Goal: Task Accomplishment & Management: Manage account settings

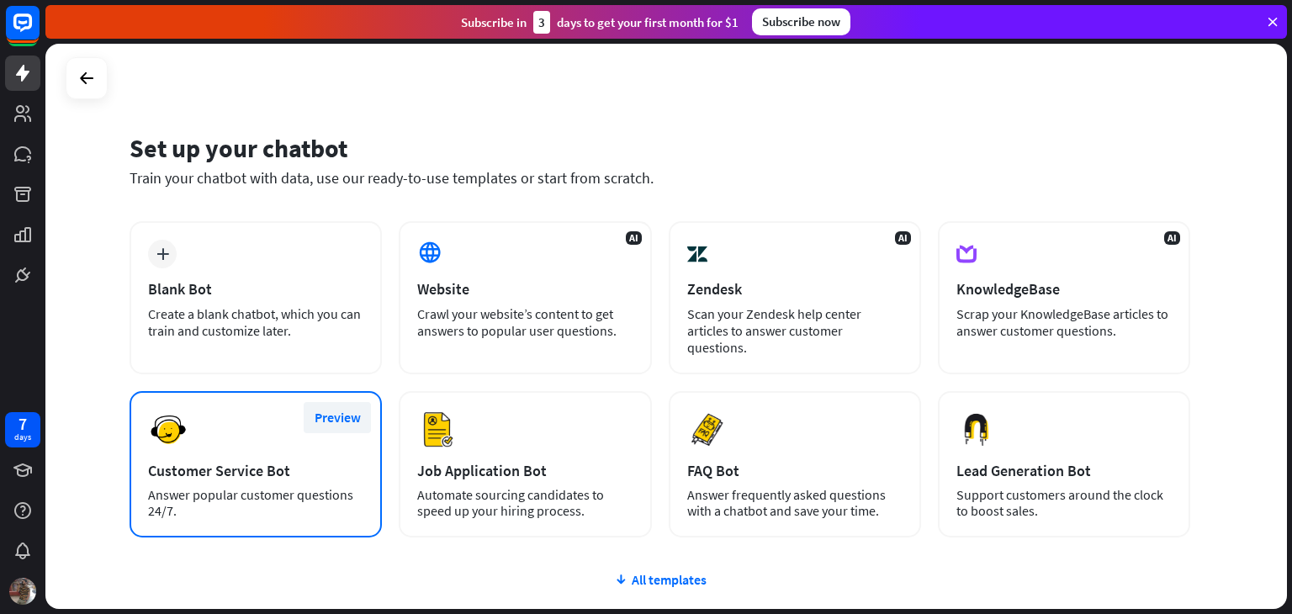
click at [340, 402] on button "Preview" at bounding box center [337, 417] width 67 height 31
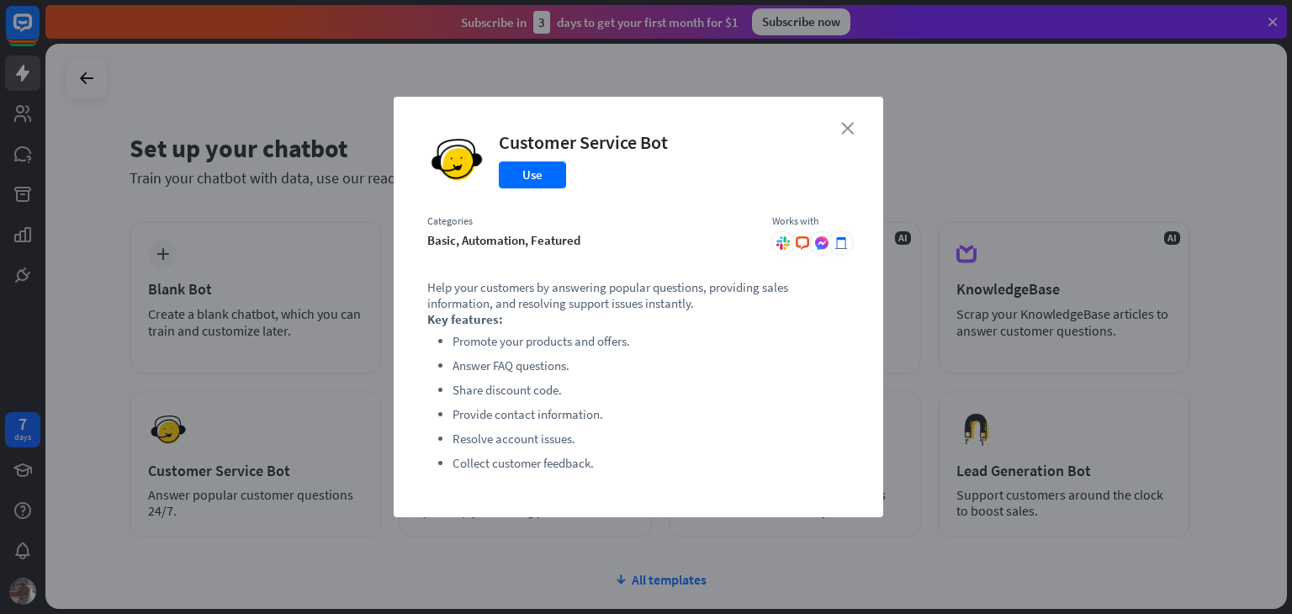
click at [844, 127] on icon "close" at bounding box center [847, 128] width 13 height 13
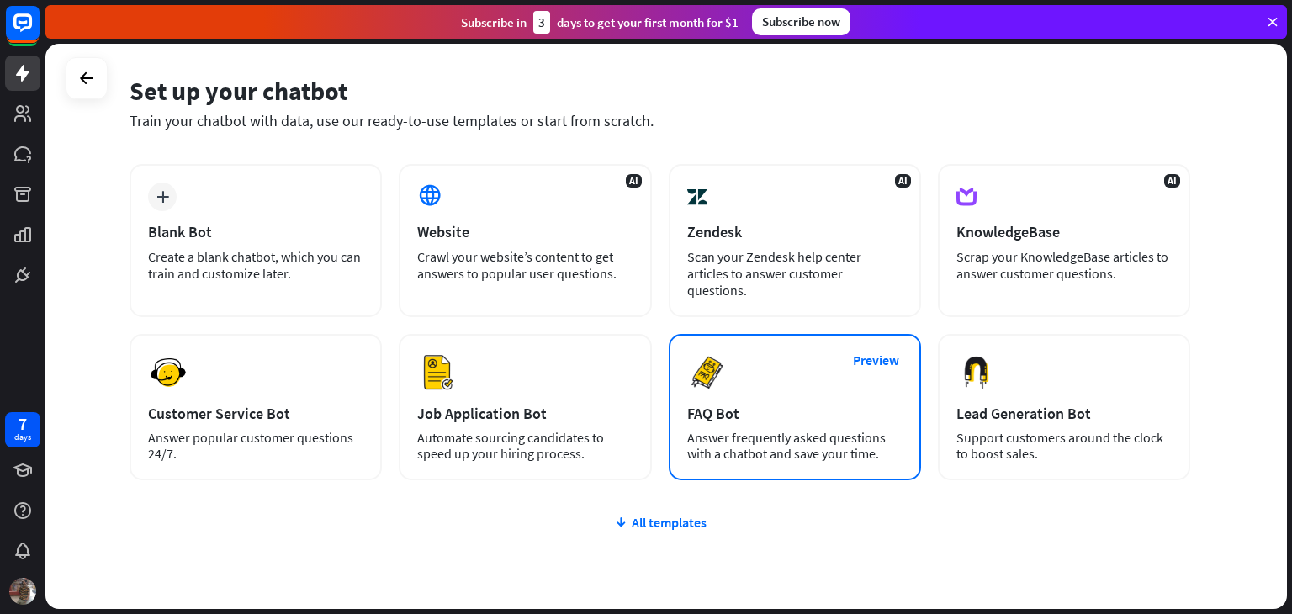
scroll to position [112, 0]
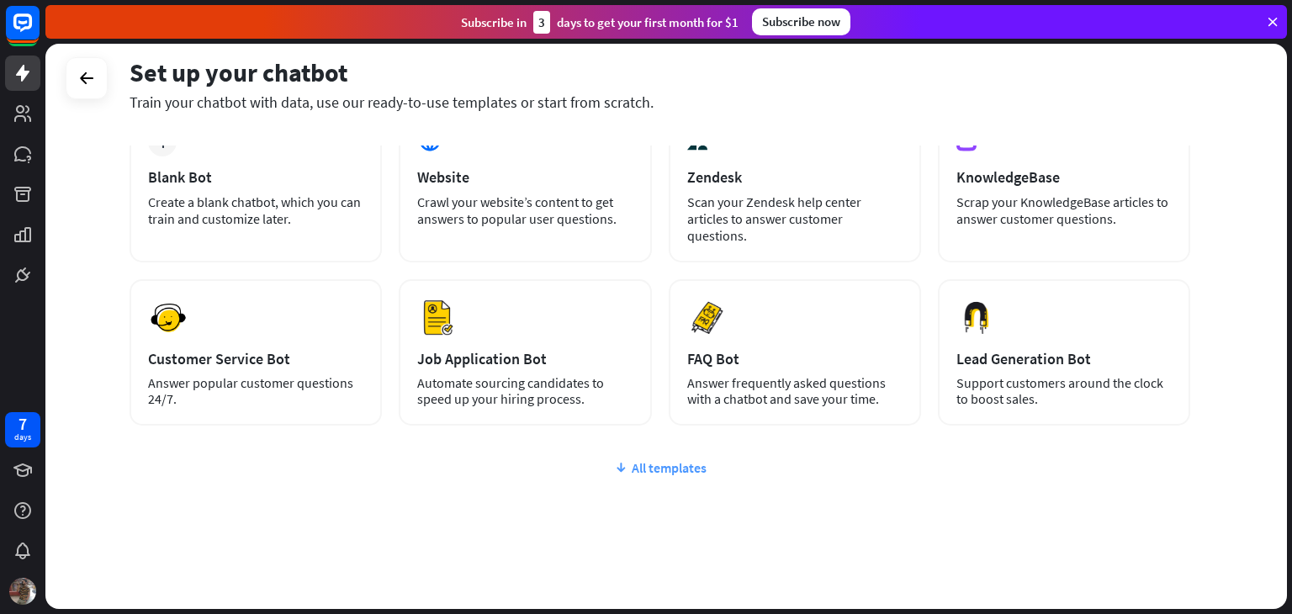
click at [687, 459] on div "All templates" at bounding box center [660, 467] width 1061 height 17
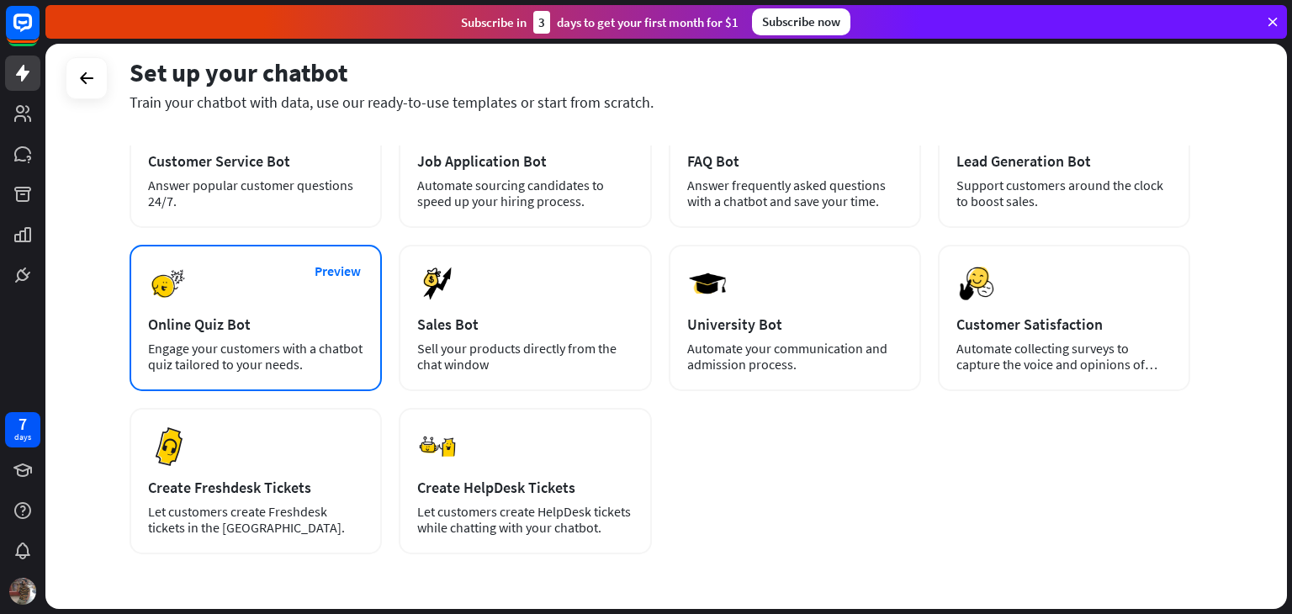
scroll to position [269, 0]
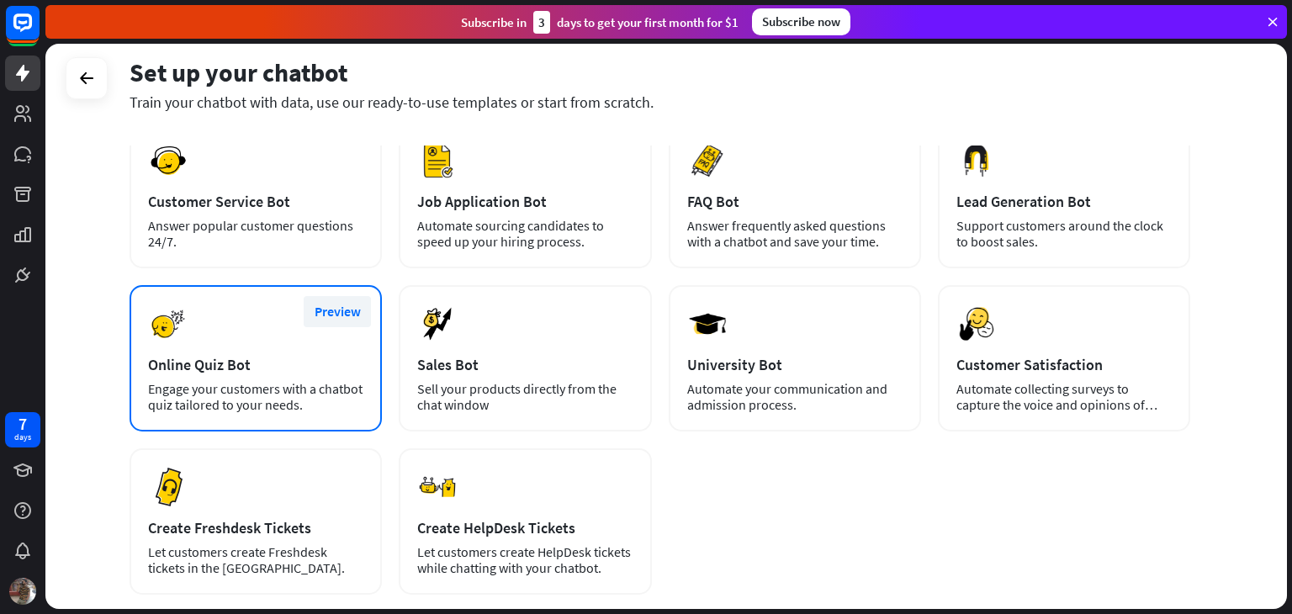
click at [353, 296] on button "Preview" at bounding box center [337, 311] width 67 height 31
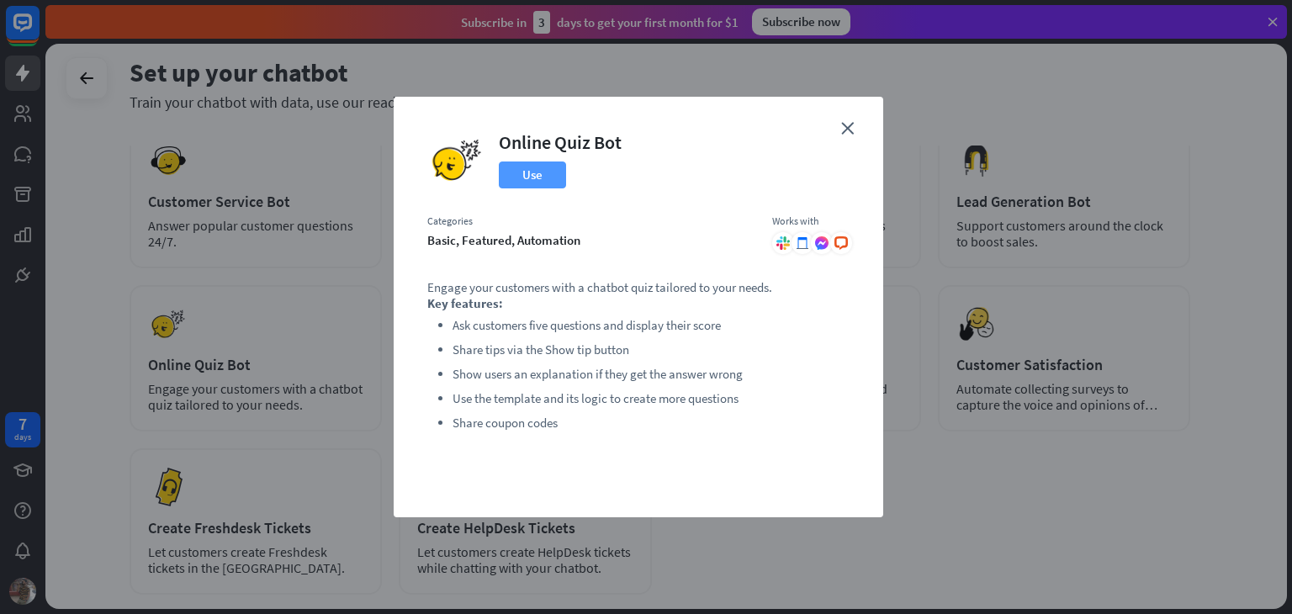
click at [558, 182] on button "Use" at bounding box center [532, 174] width 67 height 27
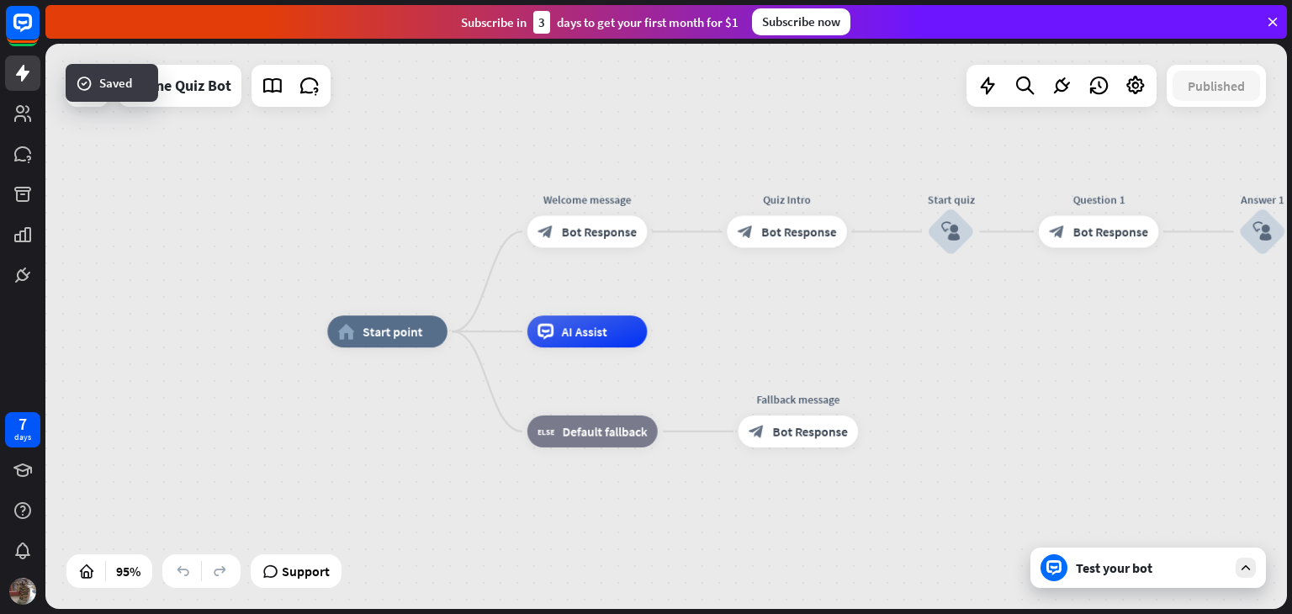
click at [1083, 562] on div "Test your bot" at bounding box center [1151, 567] width 151 height 17
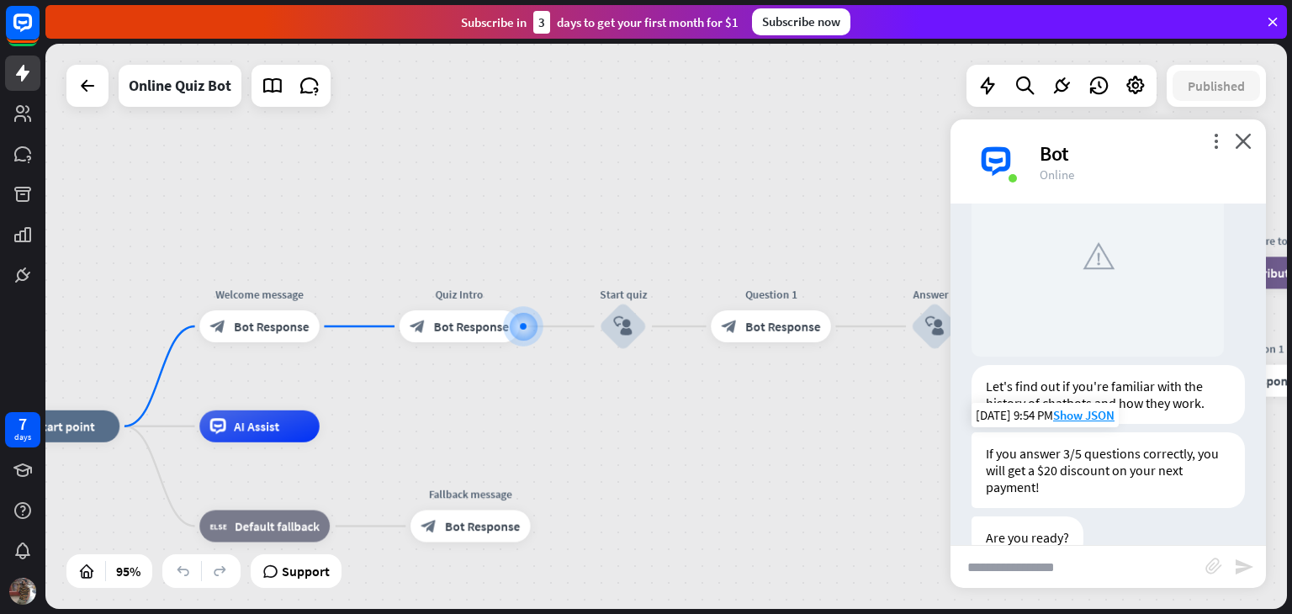
scroll to position [232, 0]
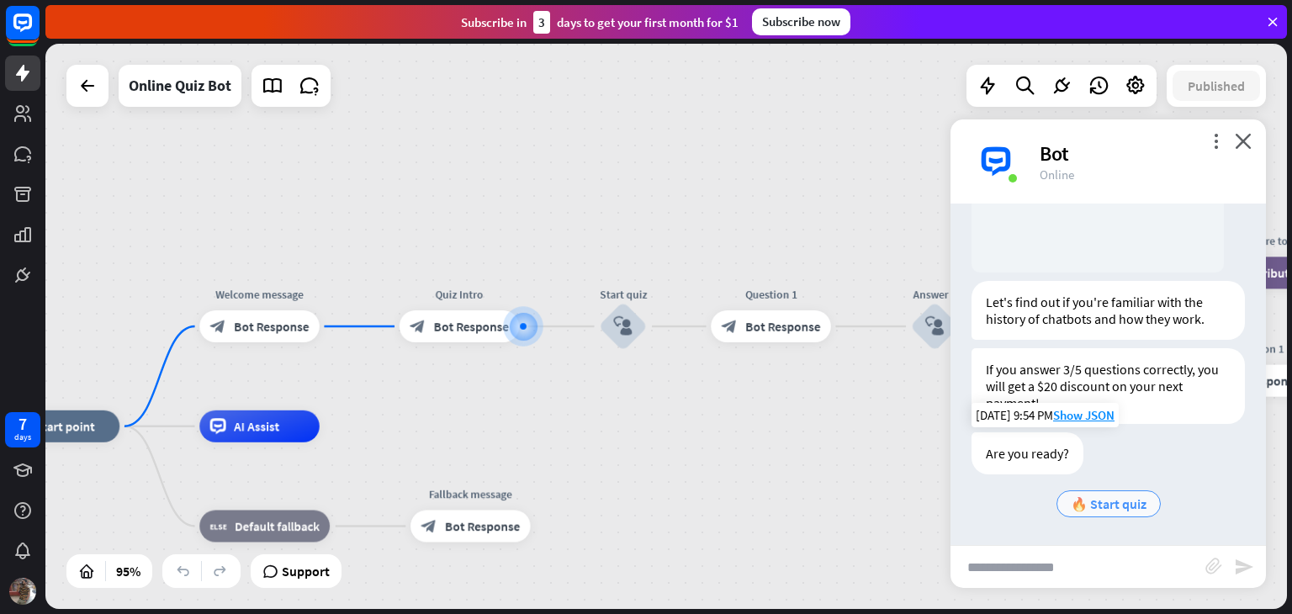
click at [1108, 502] on span "🔥 Start quiz" at bounding box center [1109, 503] width 76 height 17
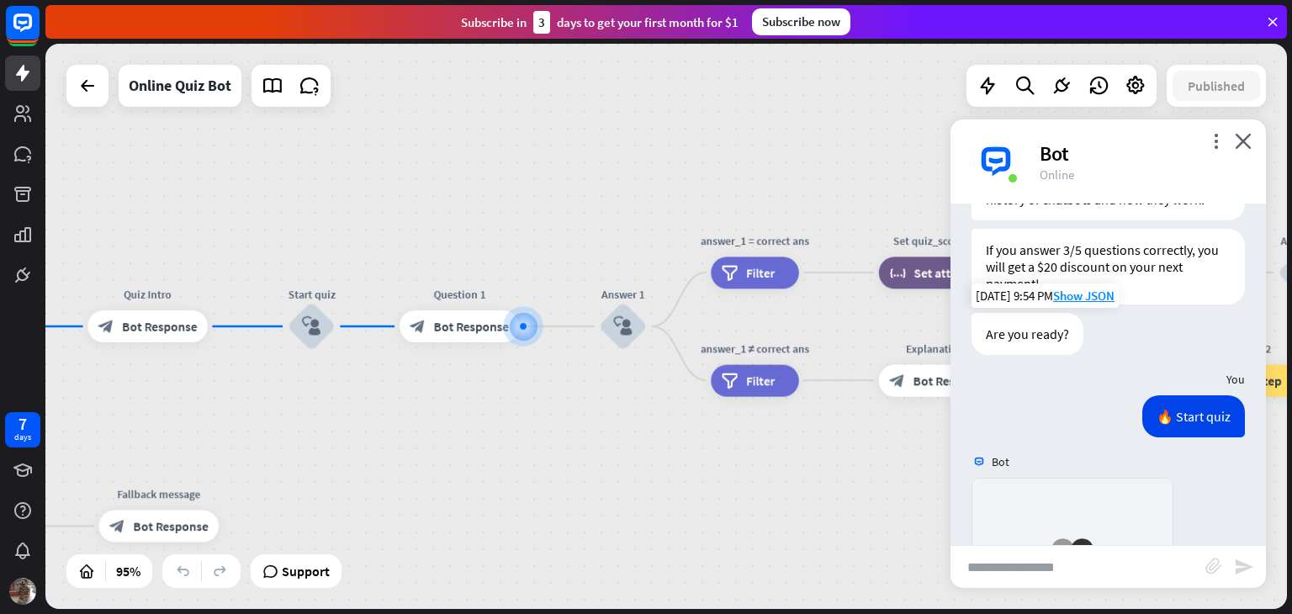
scroll to position [701, 0]
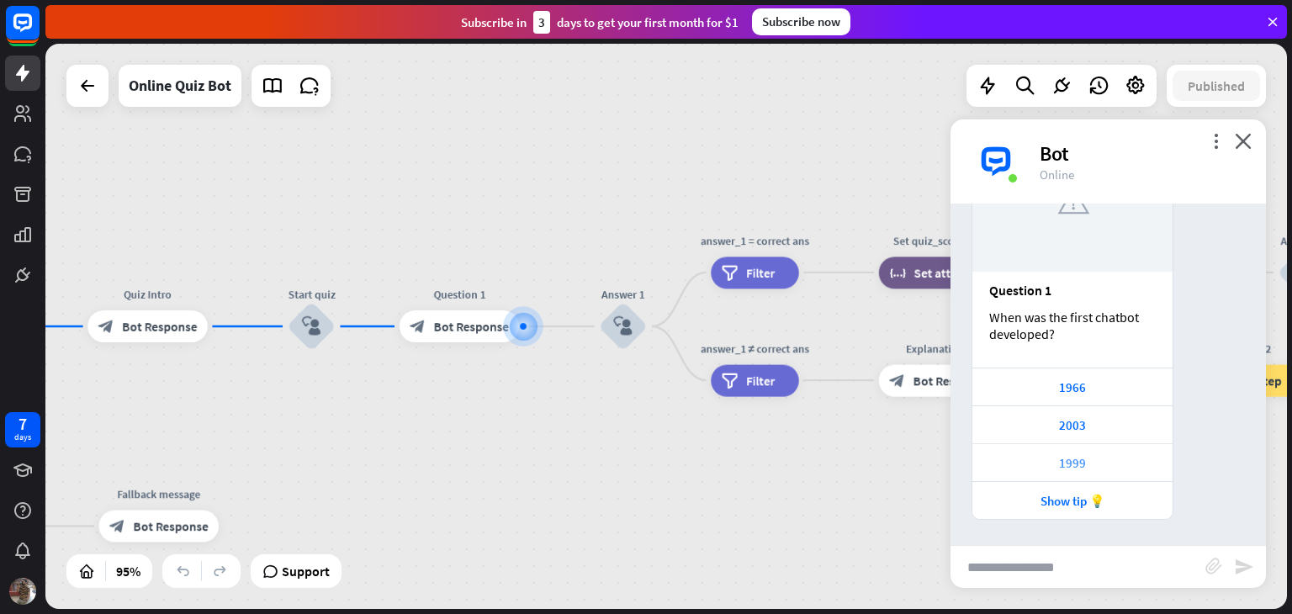
click at [1072, 460] on div "1999" at bounding box center [1072, 463] width 183 height 16
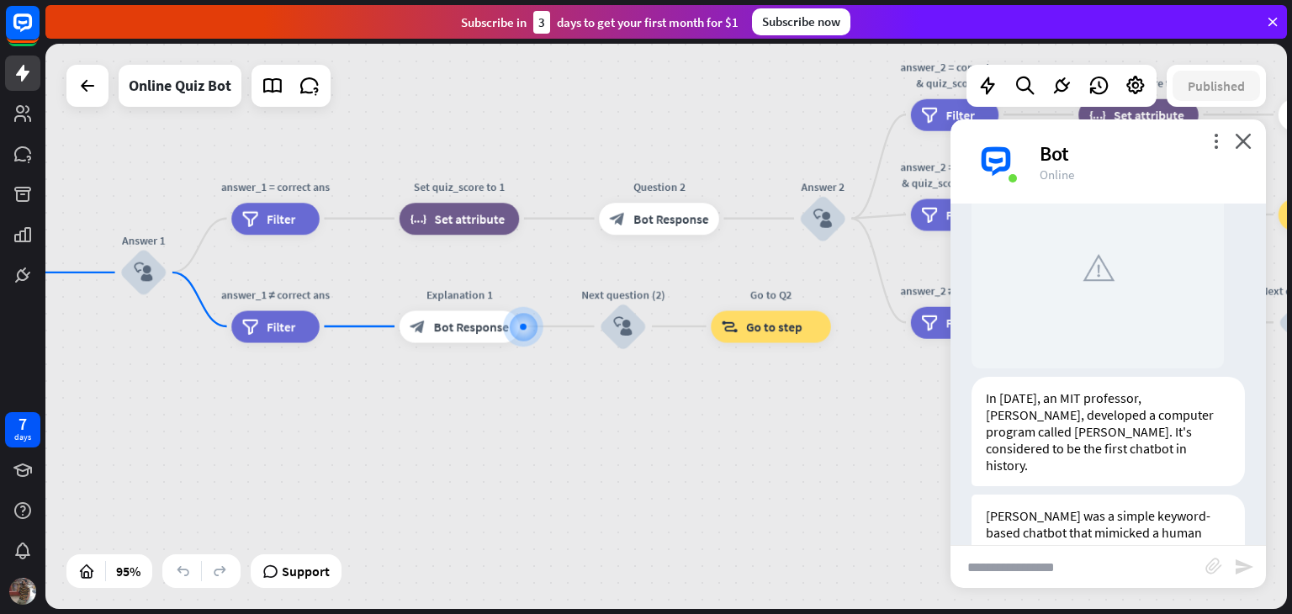
scroll to position [1291, 0]
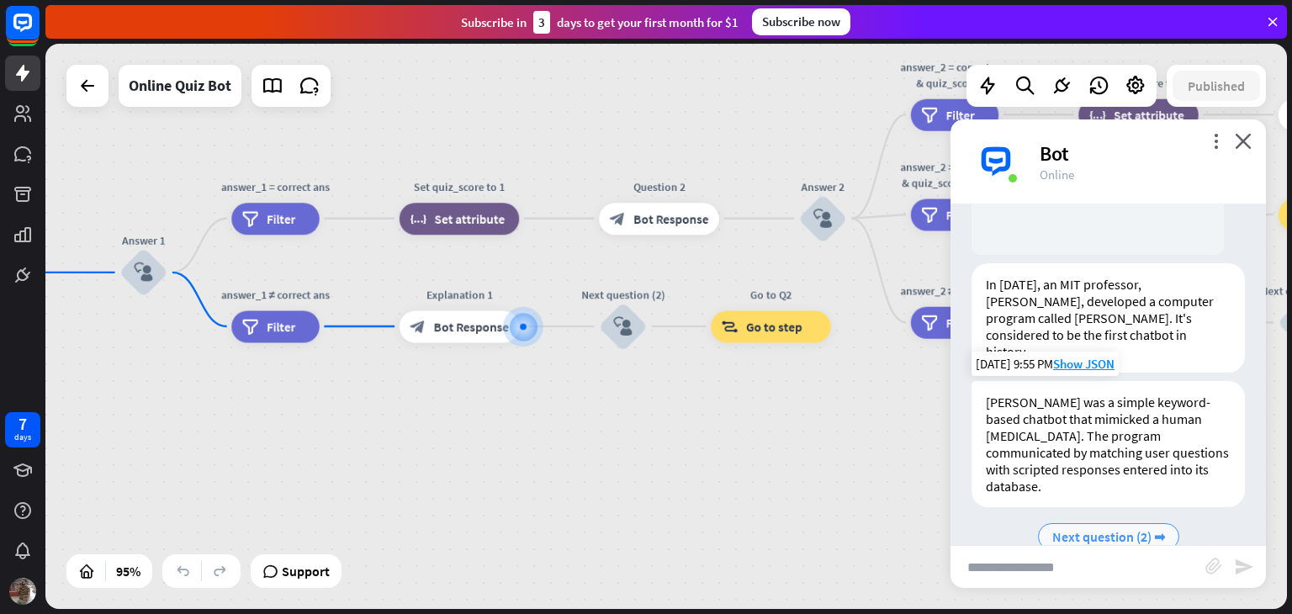
click at [1103, 528] on span "Next question (2) ➡" at bounding box center [1108, 536] width 113 height 17
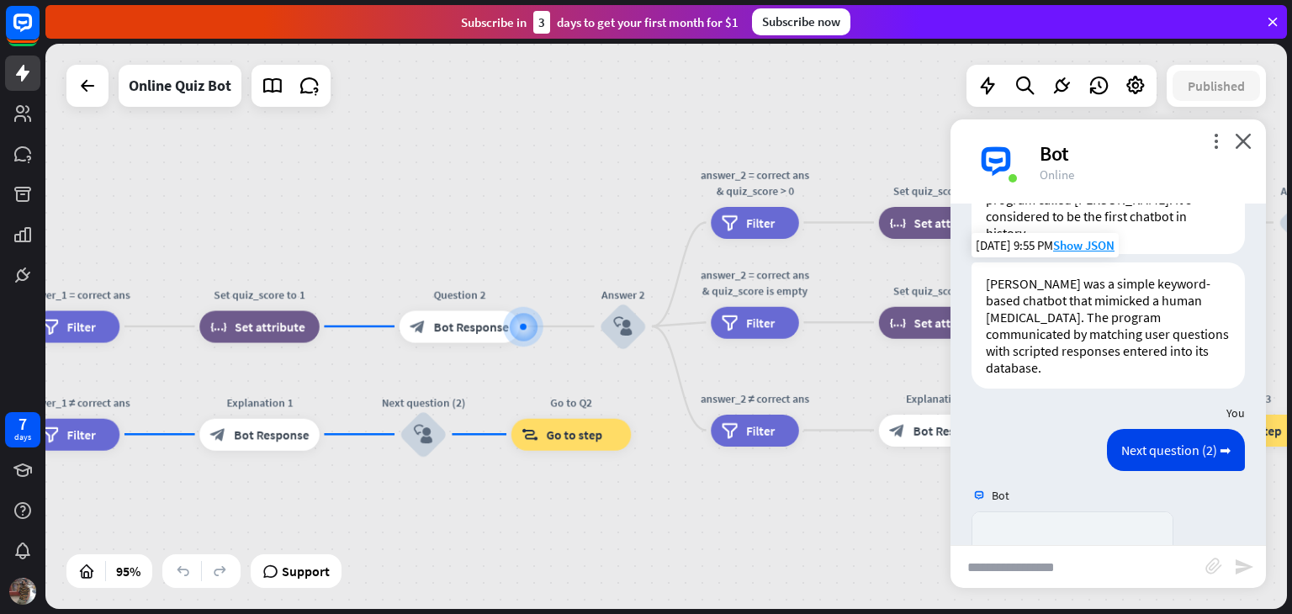
scroll to position [1775, 0]
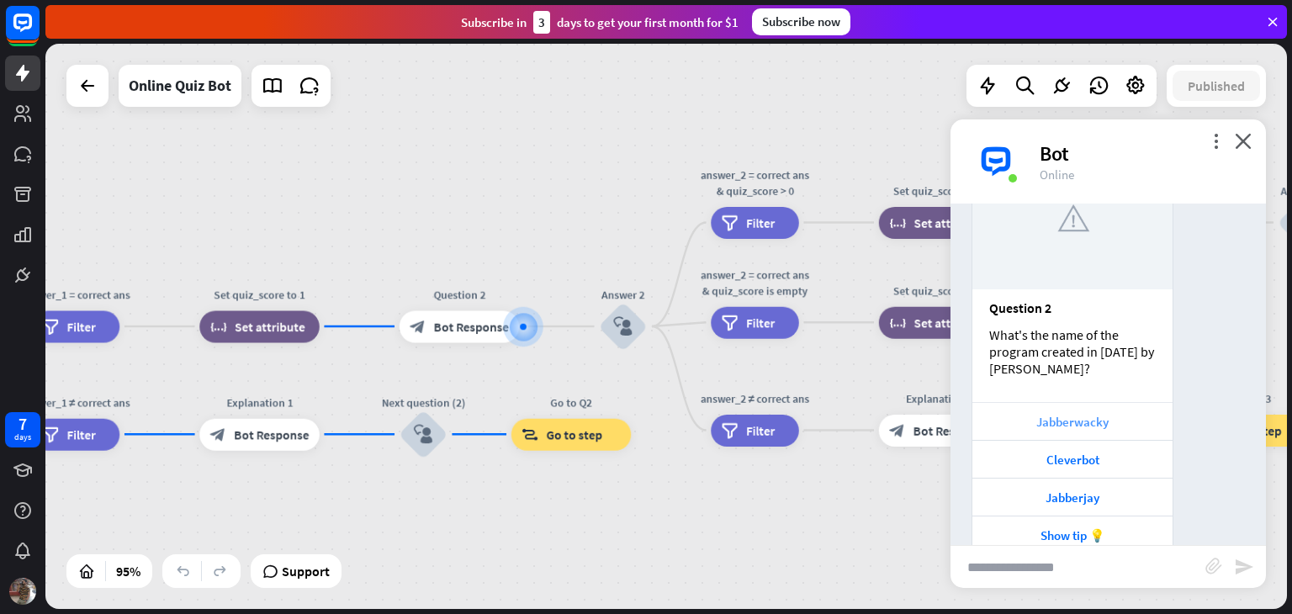
click at [1061, 414] on div "Jabberwacky" at bounding box center [1072, 422] width 183 height 16
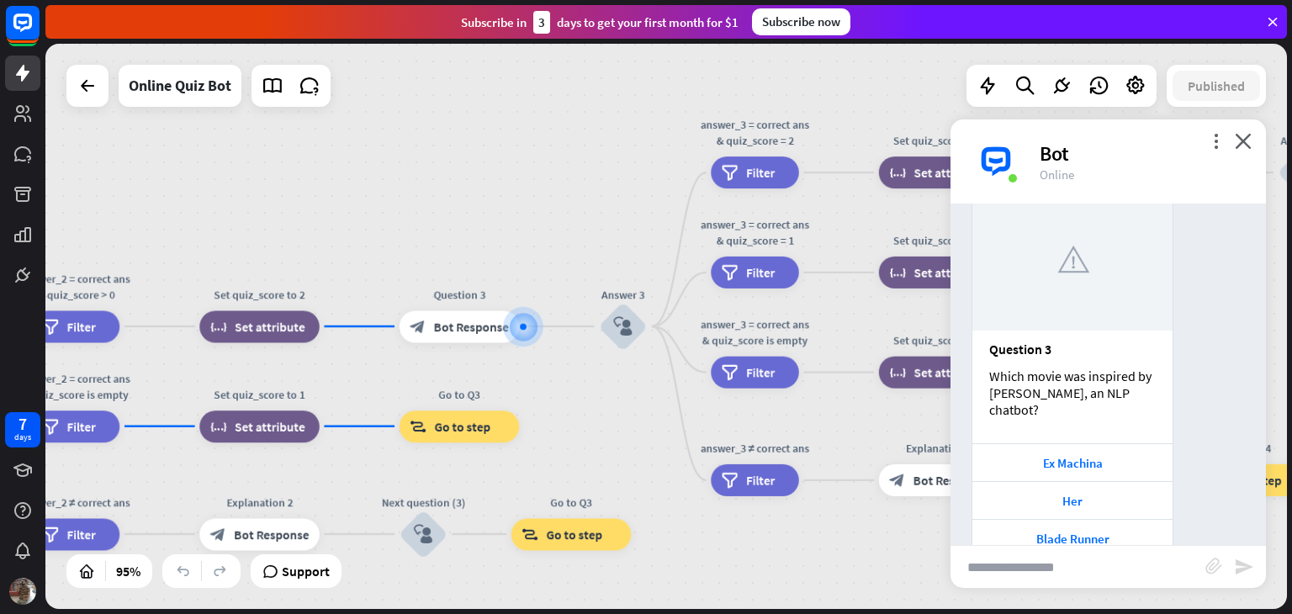
scroll to position [2290, 0]
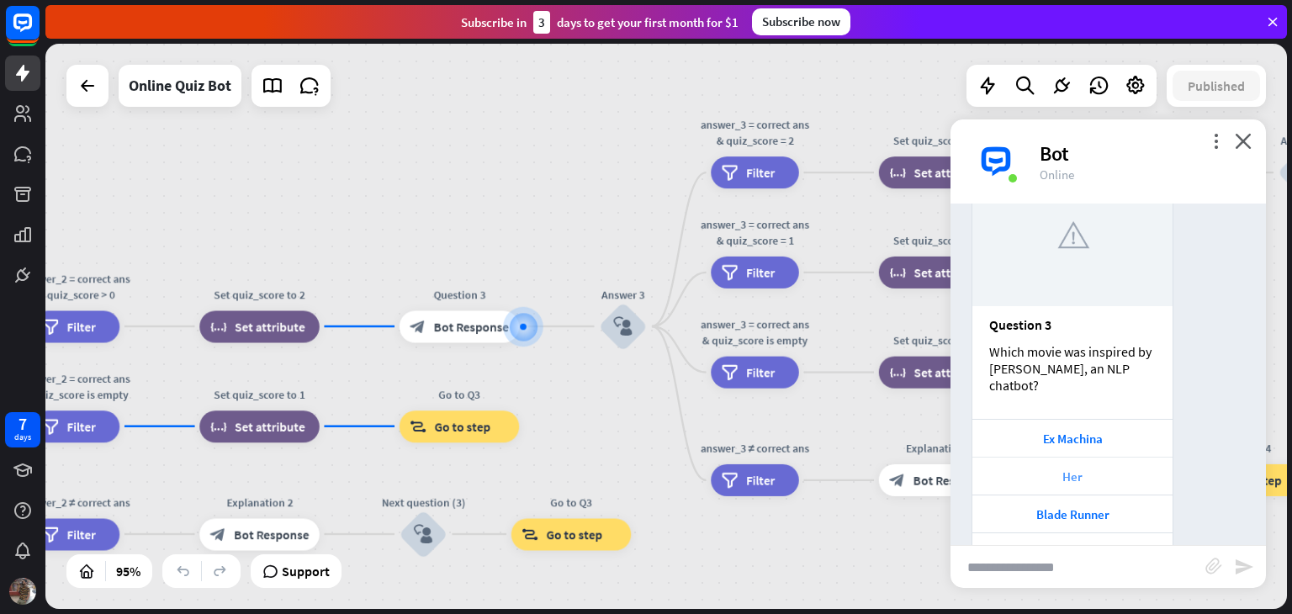
click at [1070, 468] on div "Her" at bounding box center [1072, 476] width 183 height 16
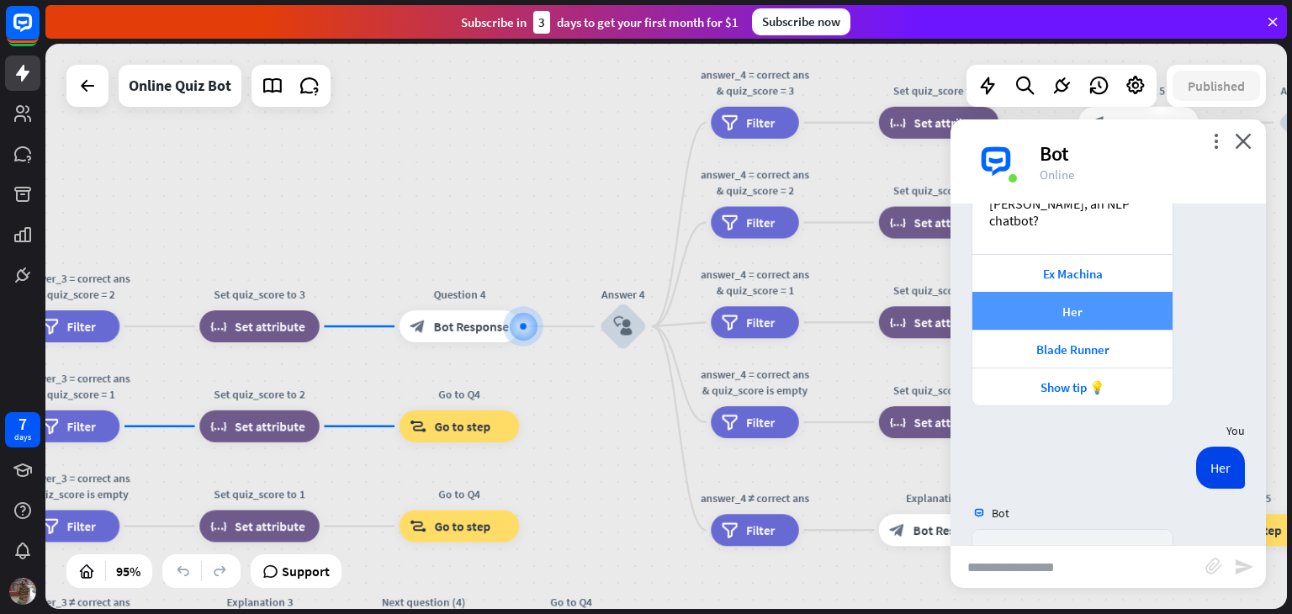
scroll to position [2804, 0]
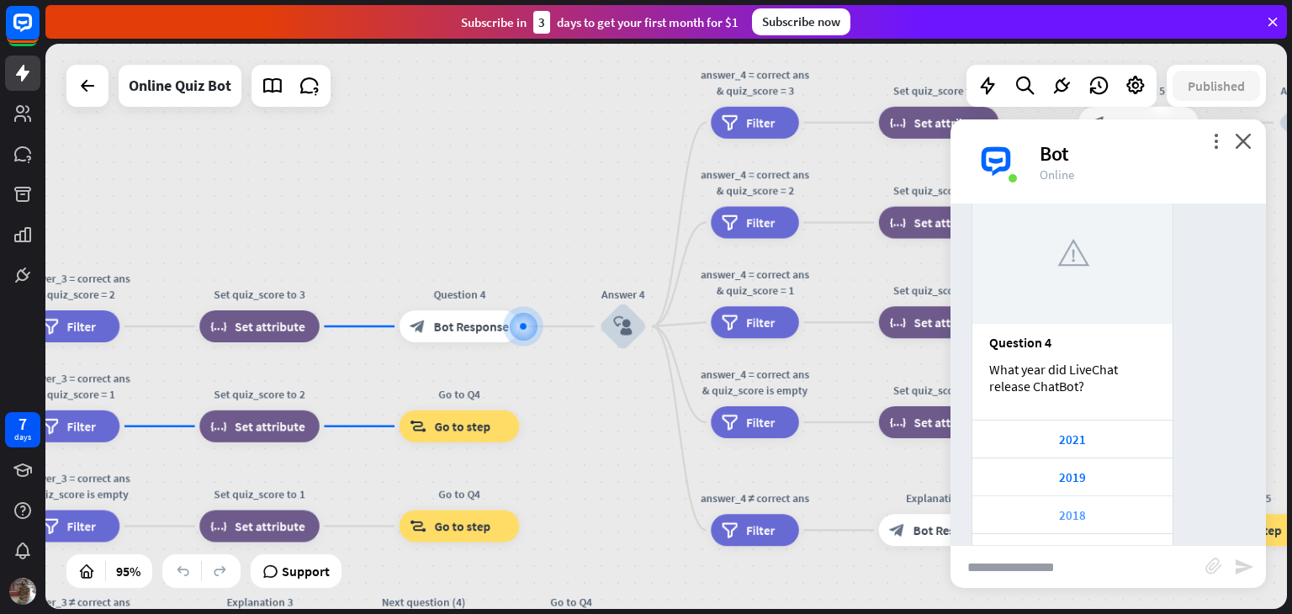
click at [1062, 507] on div "2018" at bounding box center [1072, 515] width 183 height 16
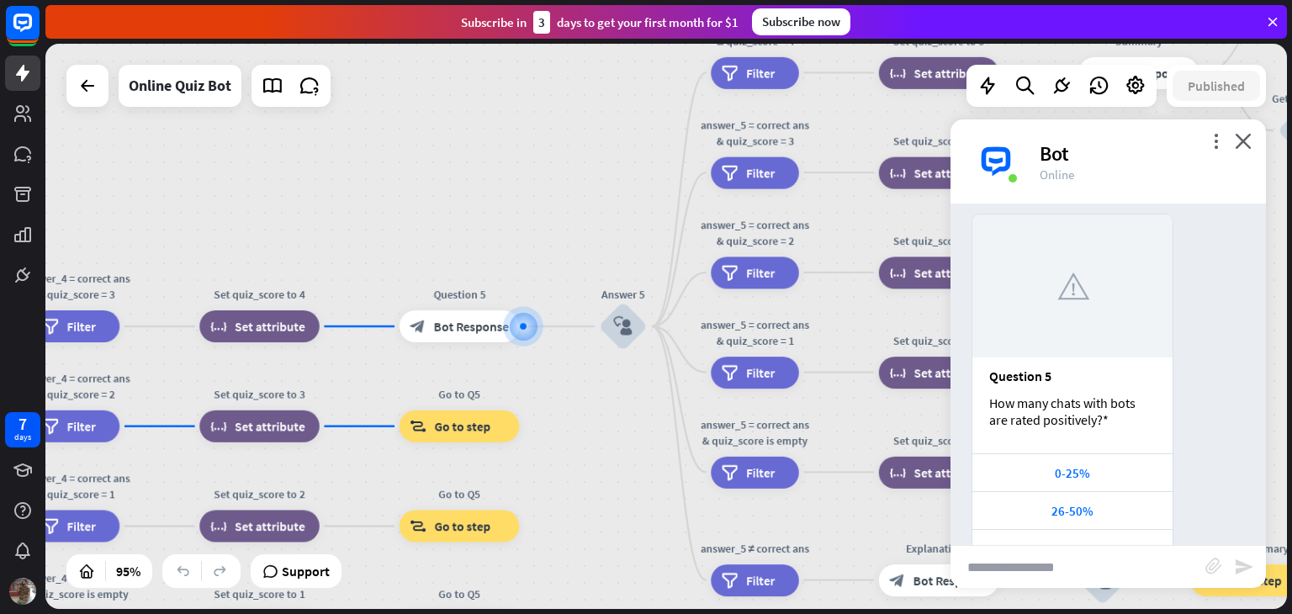
scroll to position [3369, 0]
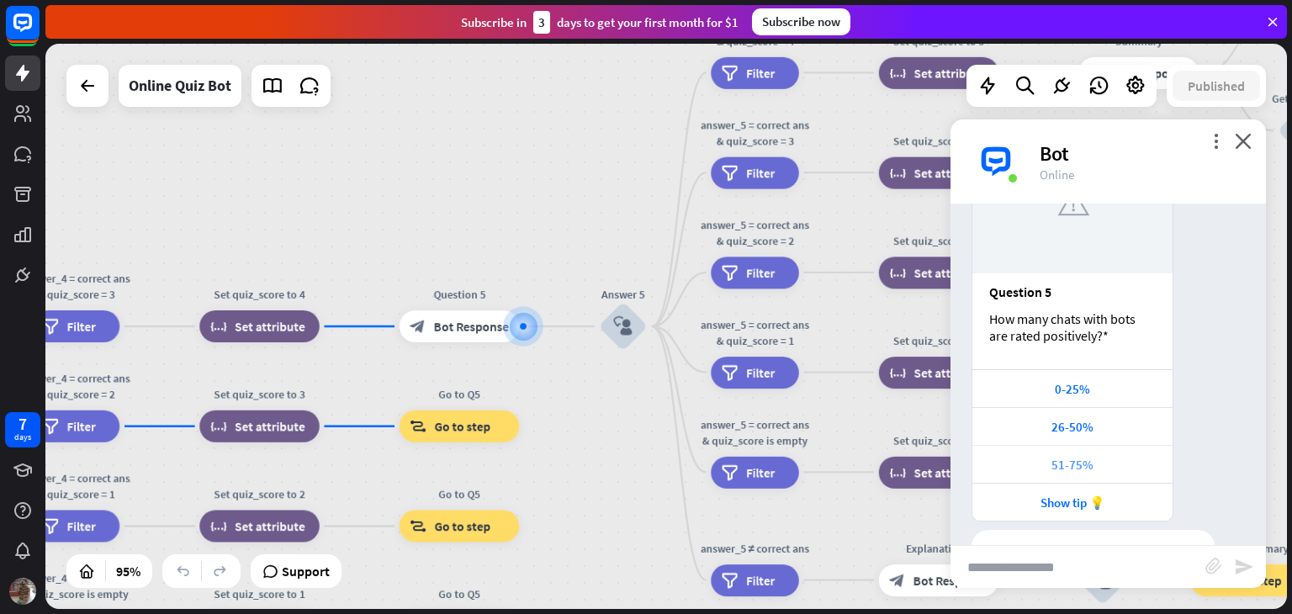
click at [1077, 457] on div "51-75%" at bounding box center [1072, 465] width 183 height 16
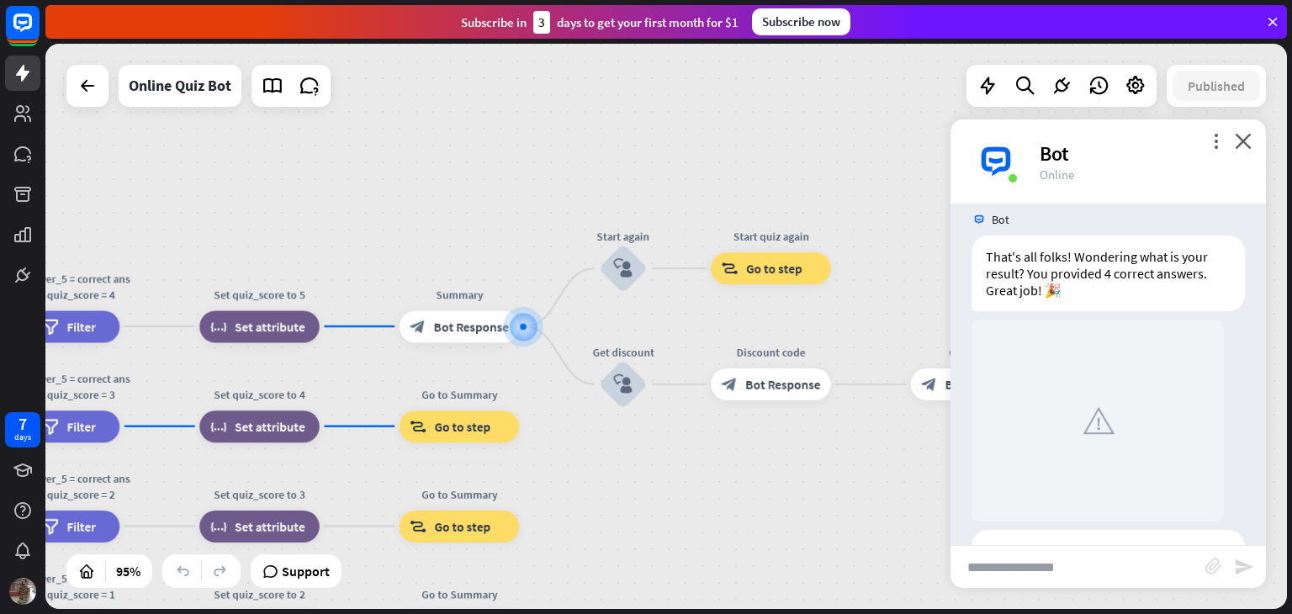
scroll to position [3891, 0]
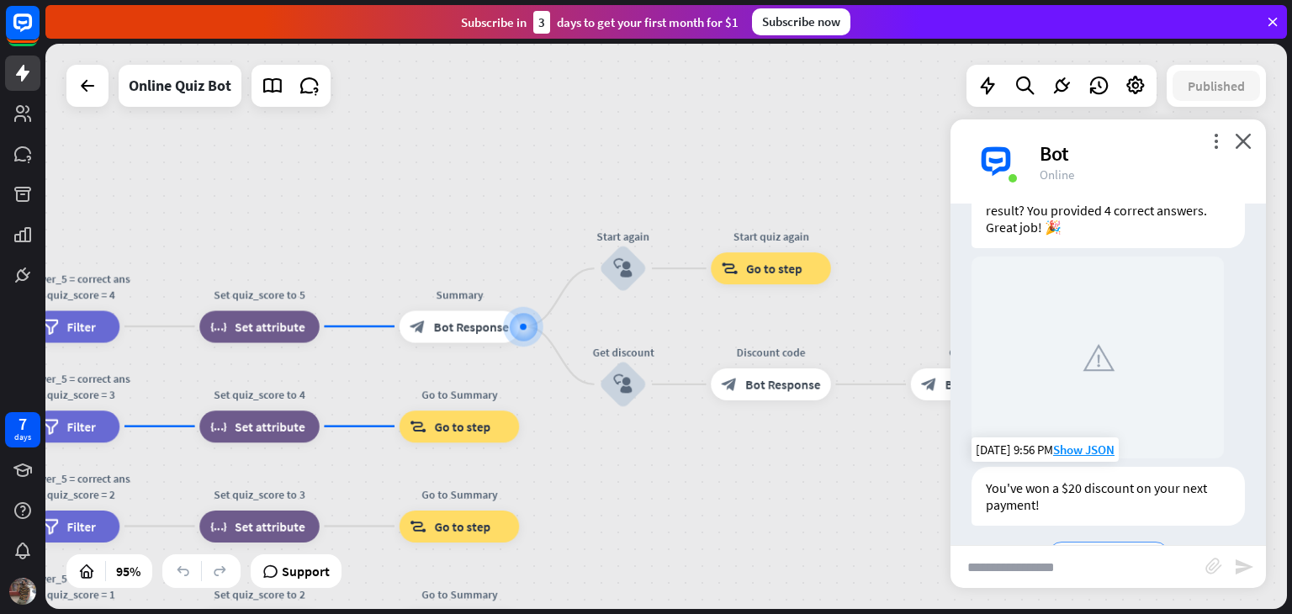
click at [1108, 547] on span "💰 Get discount" at bounding box center [1108, 555] width 93 height 17
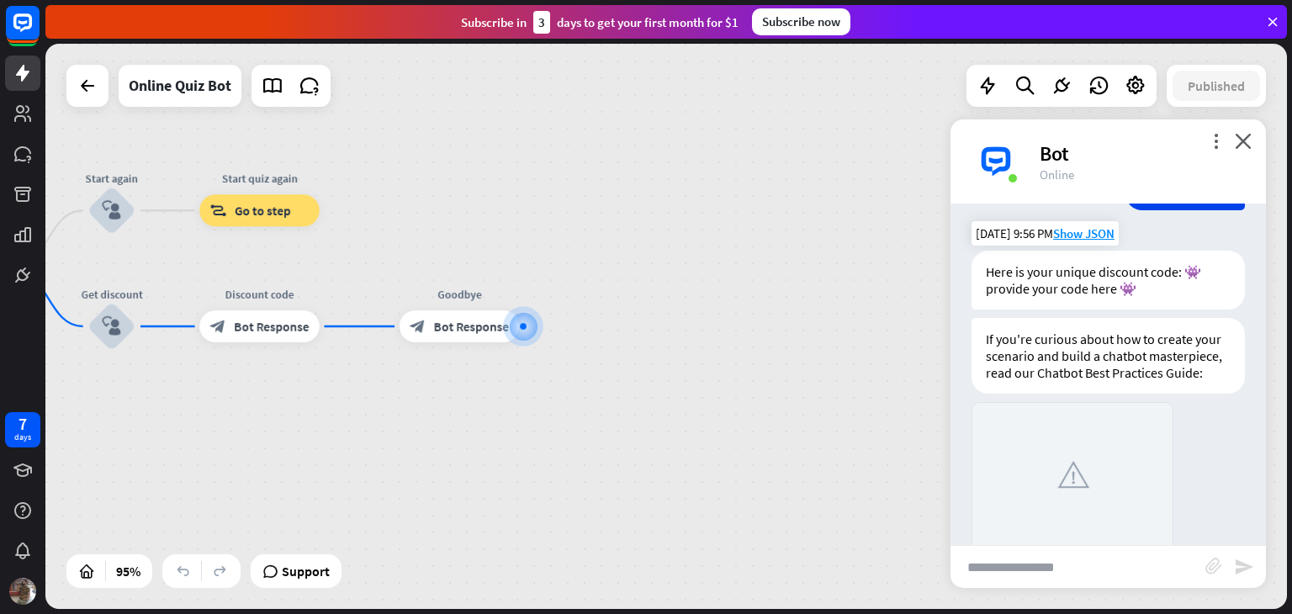
scroll to position [4060, 0]
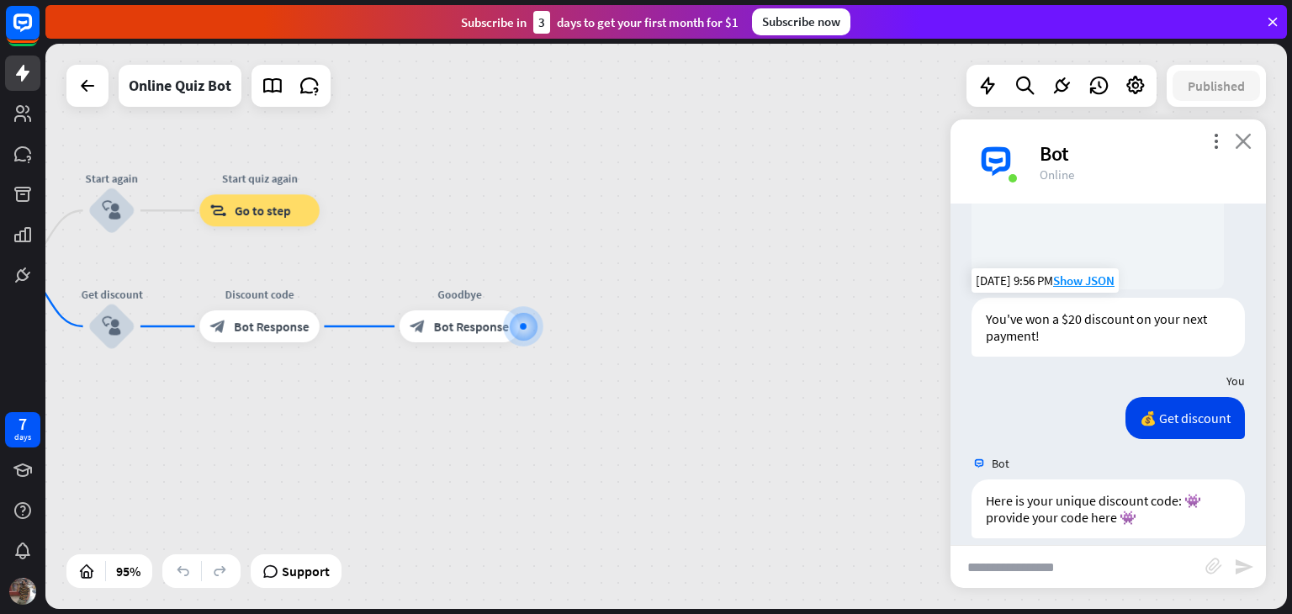
click at [1245, 143] on icon "close" at bounding box center [1243, 141] width 17 height 16
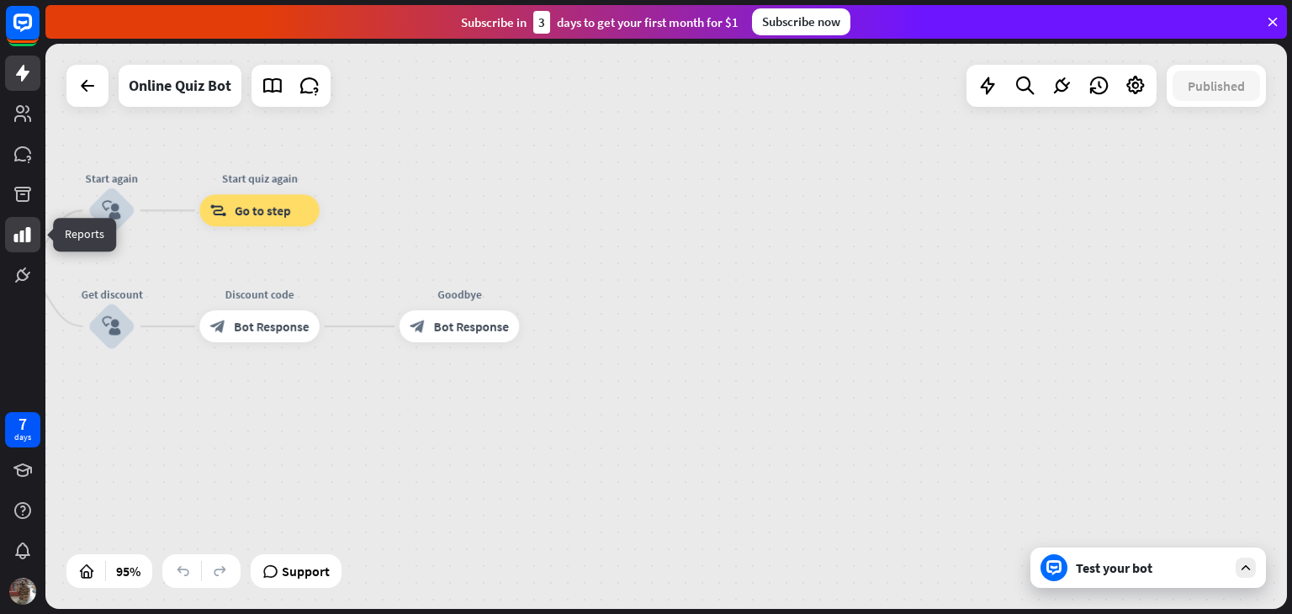
click at [24, 230] on icon at bounding box center [23, 235] width 20 height 20
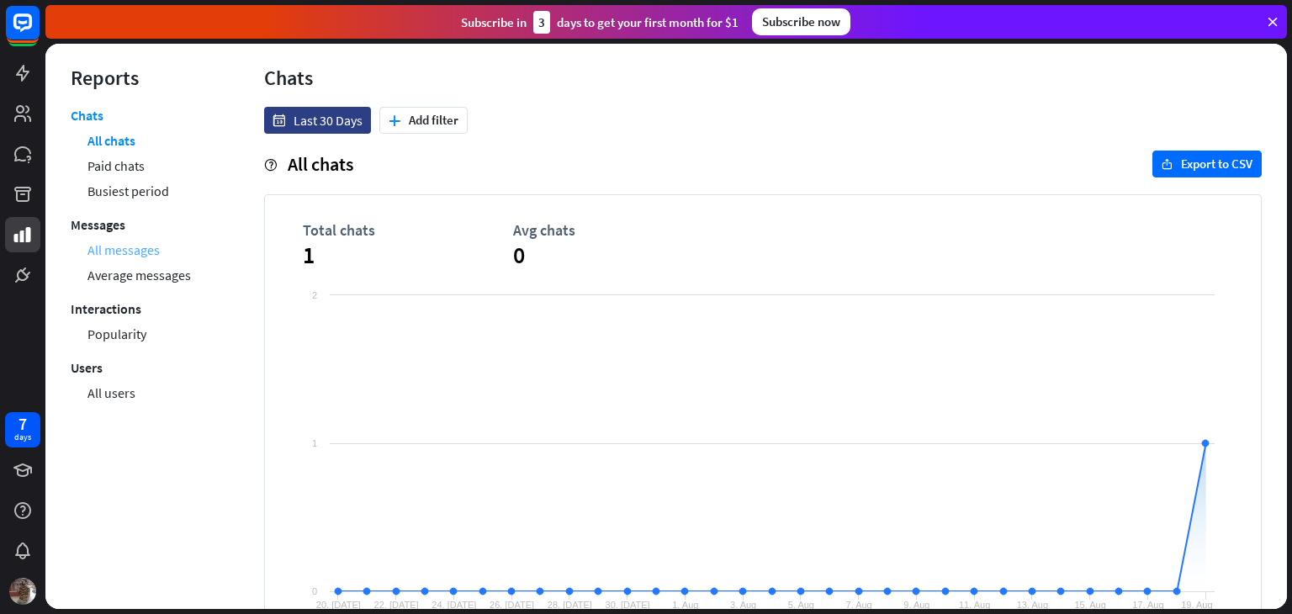
click at [121, 246] on link "All messages" at bounding box center [123, 249] width 72 height 25
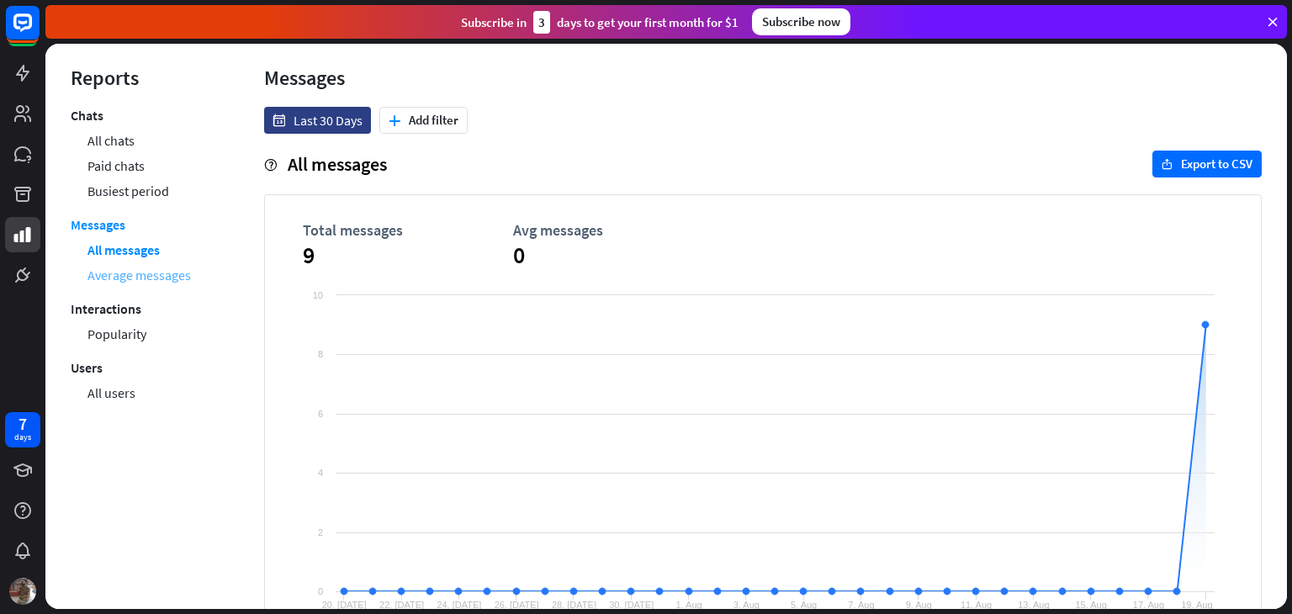
click at [118, 277] on link "Average messages" at bounding box center [138, 274] width 103 height 25
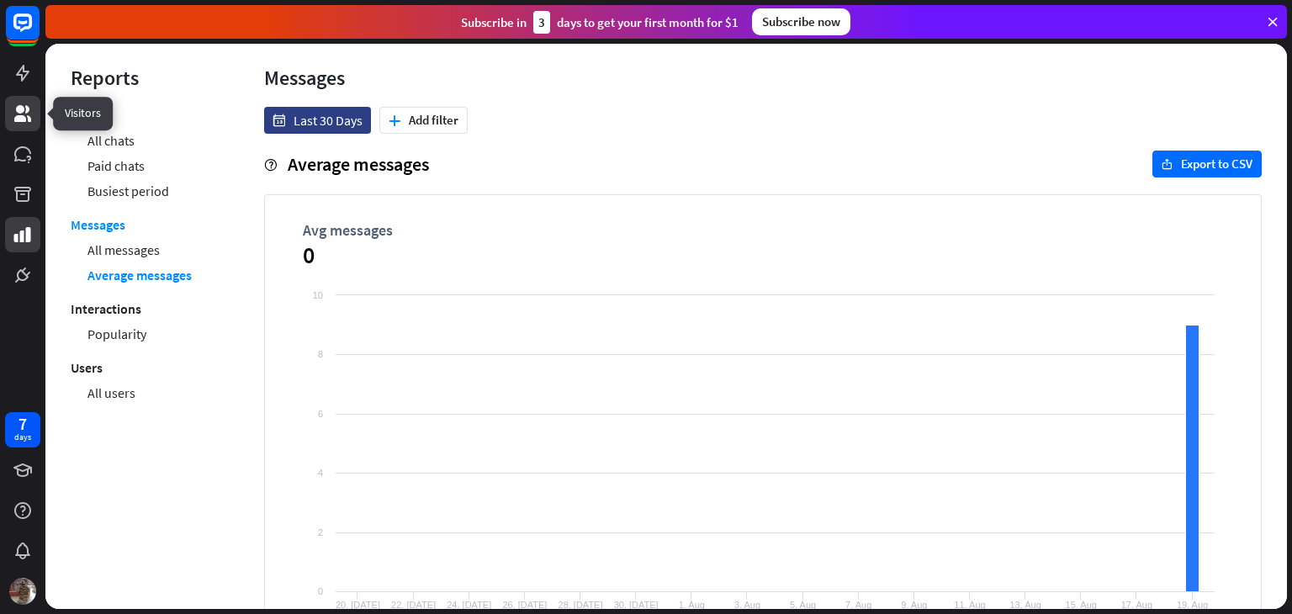
click at [19, 102] on link at bounding box center [22, 113] width 35 height 35
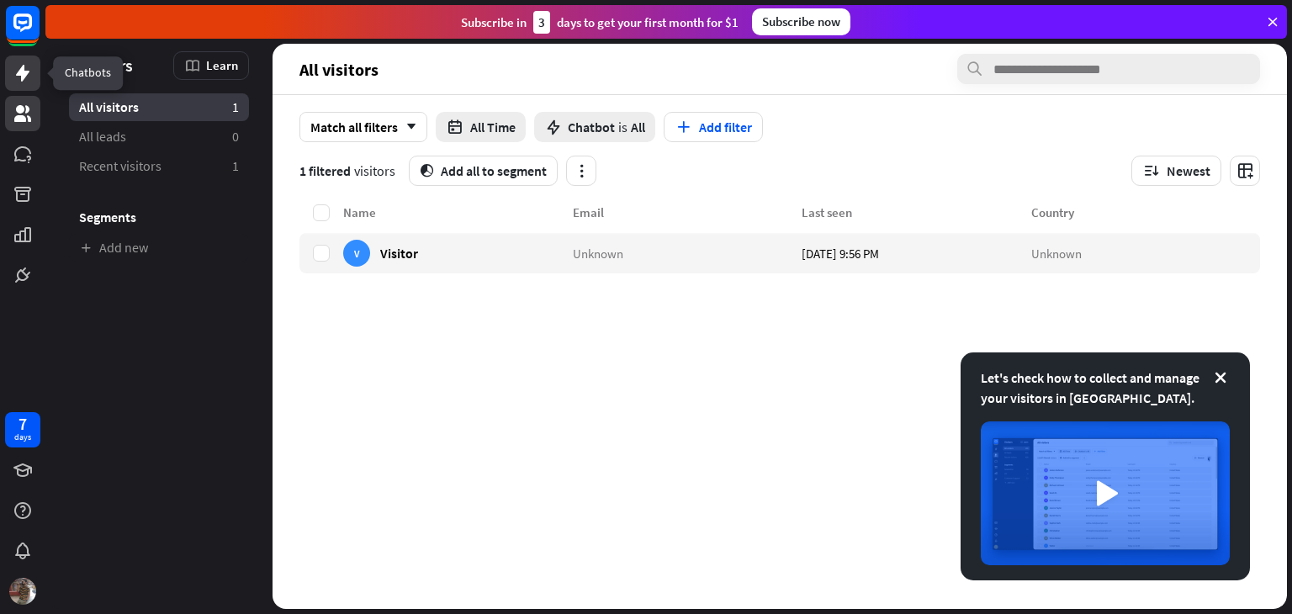
click at [19, 73] on icon at bounding box center [22, 73] width 13 height 17
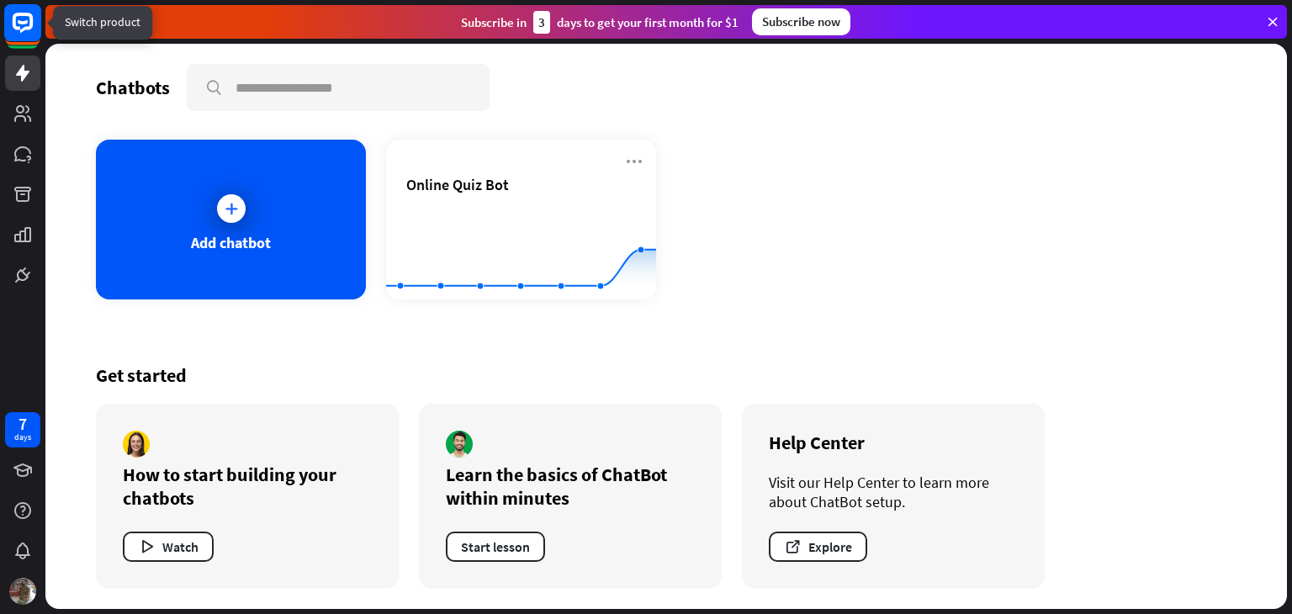
click at [30, 25] on icon at bounding box center [23, 23] width 20 height 20
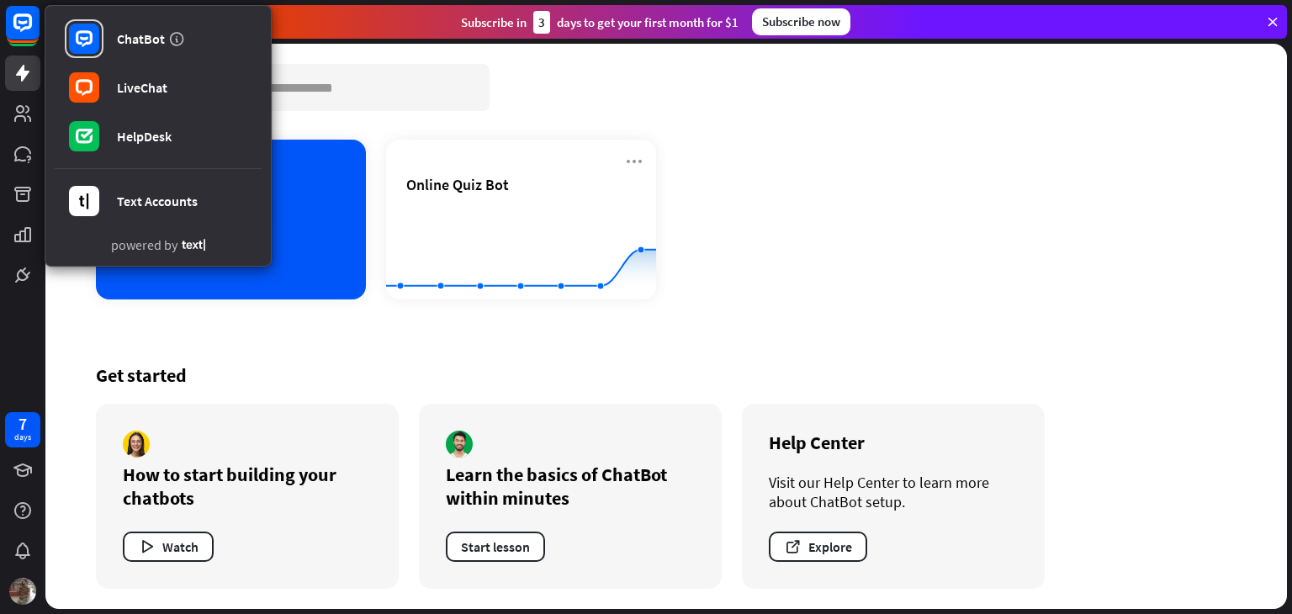
click at [1273, 17] on icon at bounding box center [1272, 21] width 15 height 15
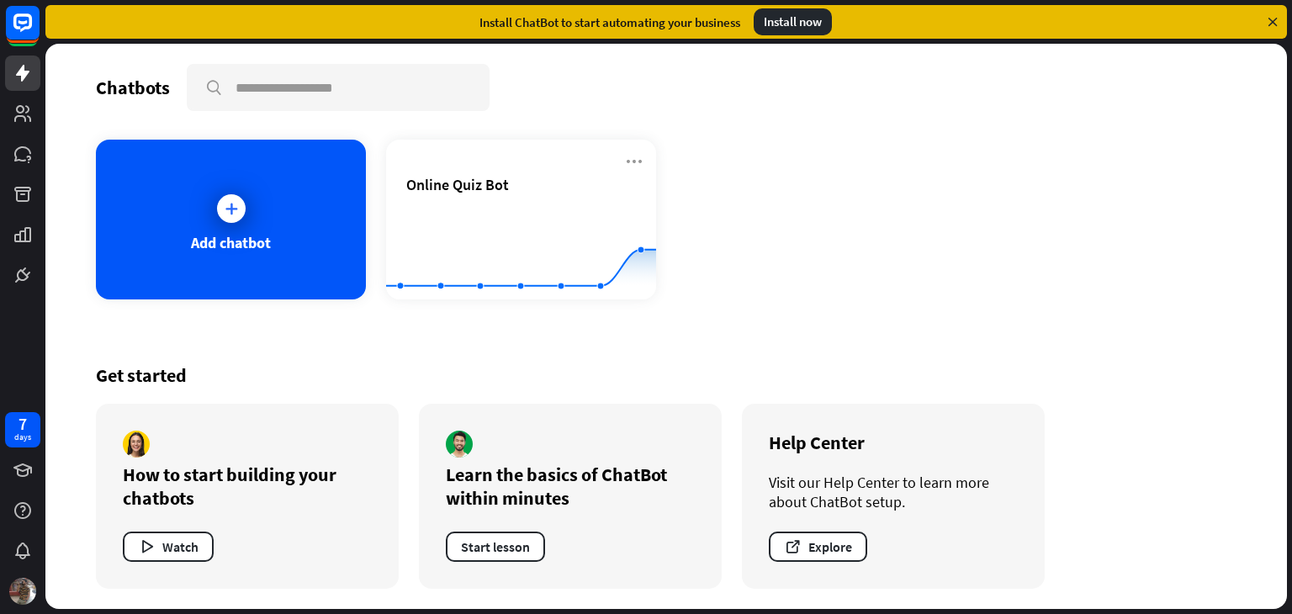
click at [1265, 23] on icon at bounding box center [1272, 21] width 15 height 15
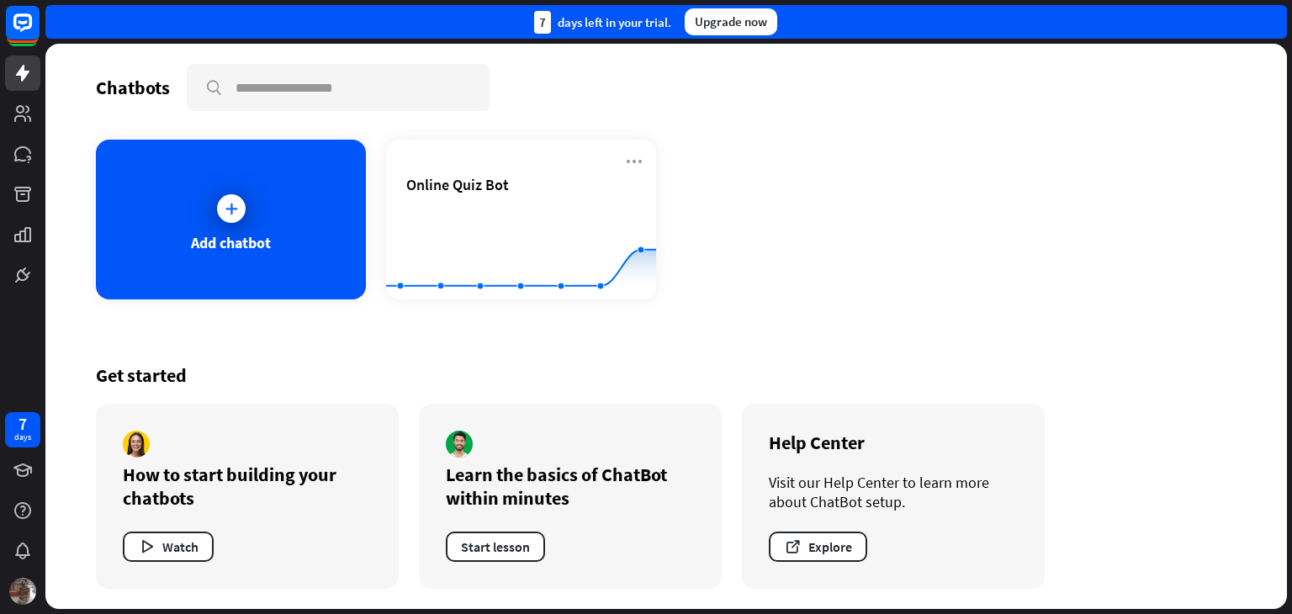
click at [1267, 22] on div "7 days left in your trial. Upgrade now" at bounding box center [665, 22] width 1241 height 34
click at [28, 591] on img at bounding box center [22, 591] width 27 height 27
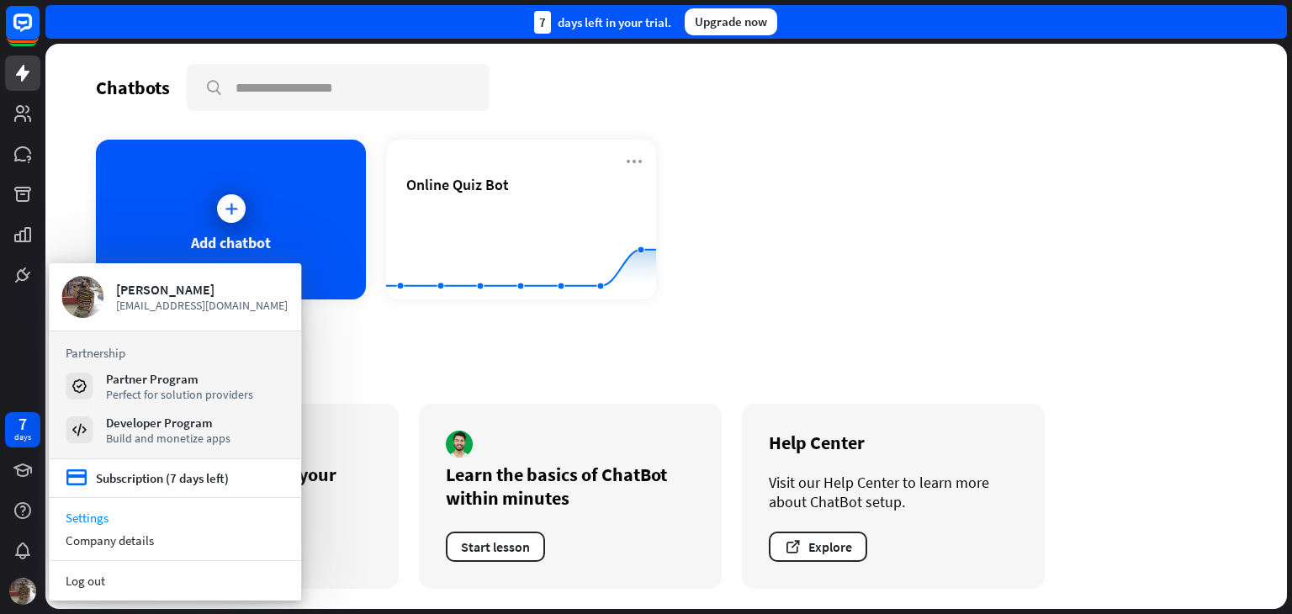
click at [102, 511] on link "Settings" at bounding box center [175, 517] width 252 height 23
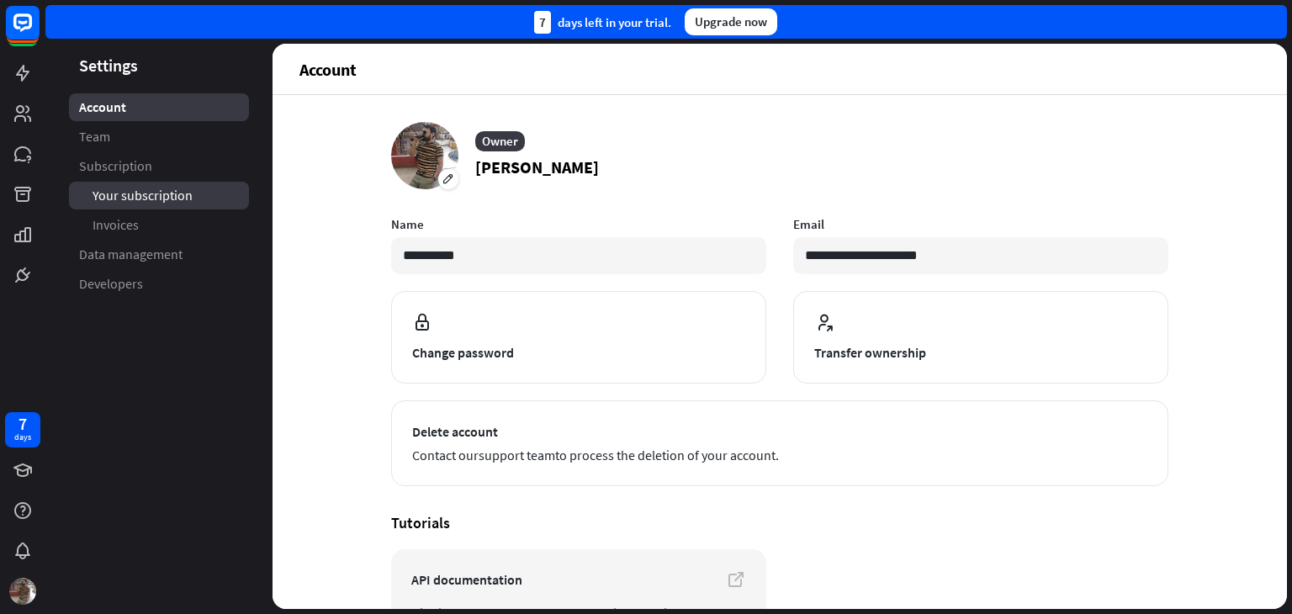
click at [111, 196] on span "Your subscription" at bounding box center [143, 196] width 100 height 18
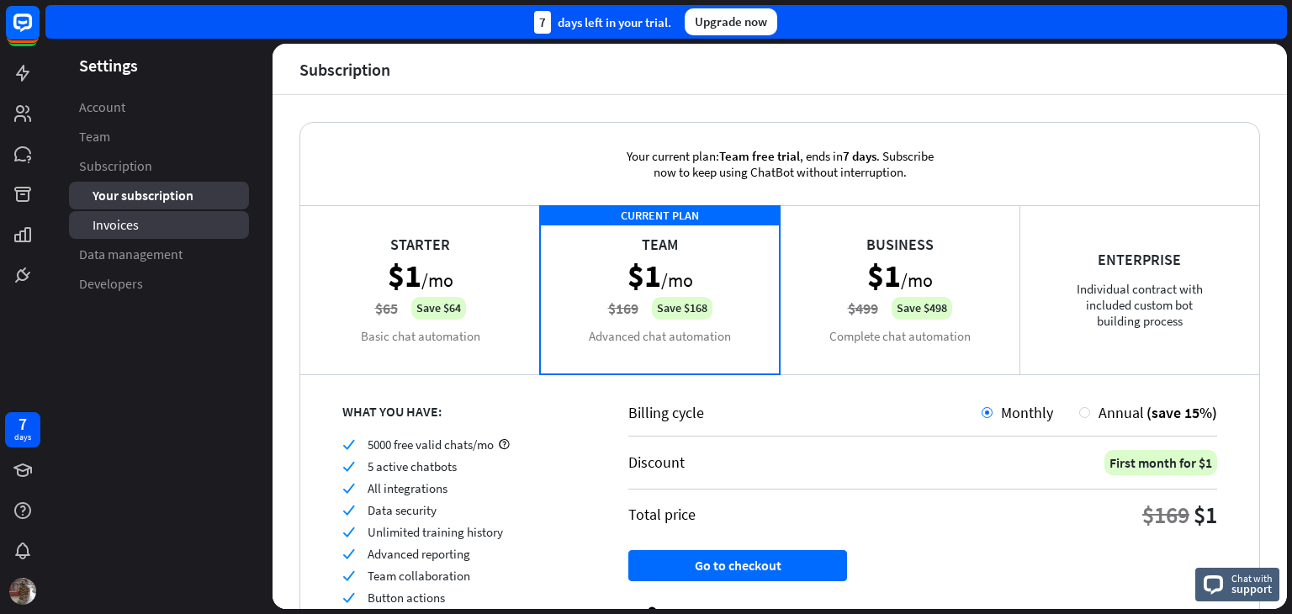
click at [103, 231] on span "Invoices" at bounding box center [116, 225] width 46 height 18
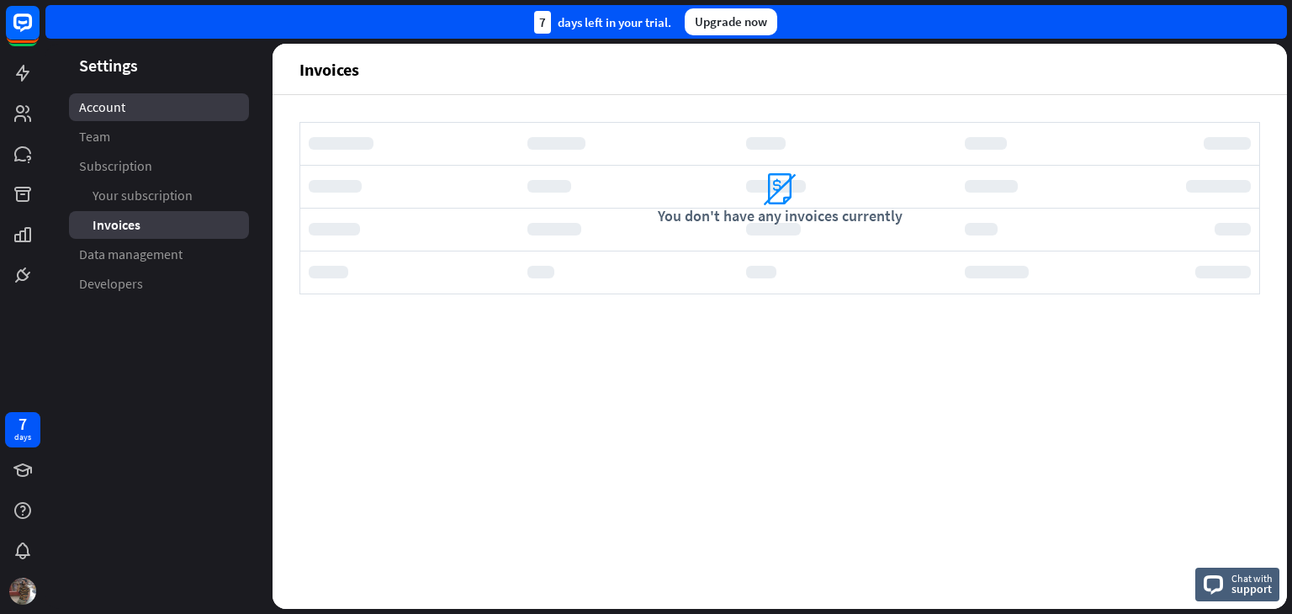
click at [98, 114] on span "Account" at bounding box center [102, 107] width 46 height 18
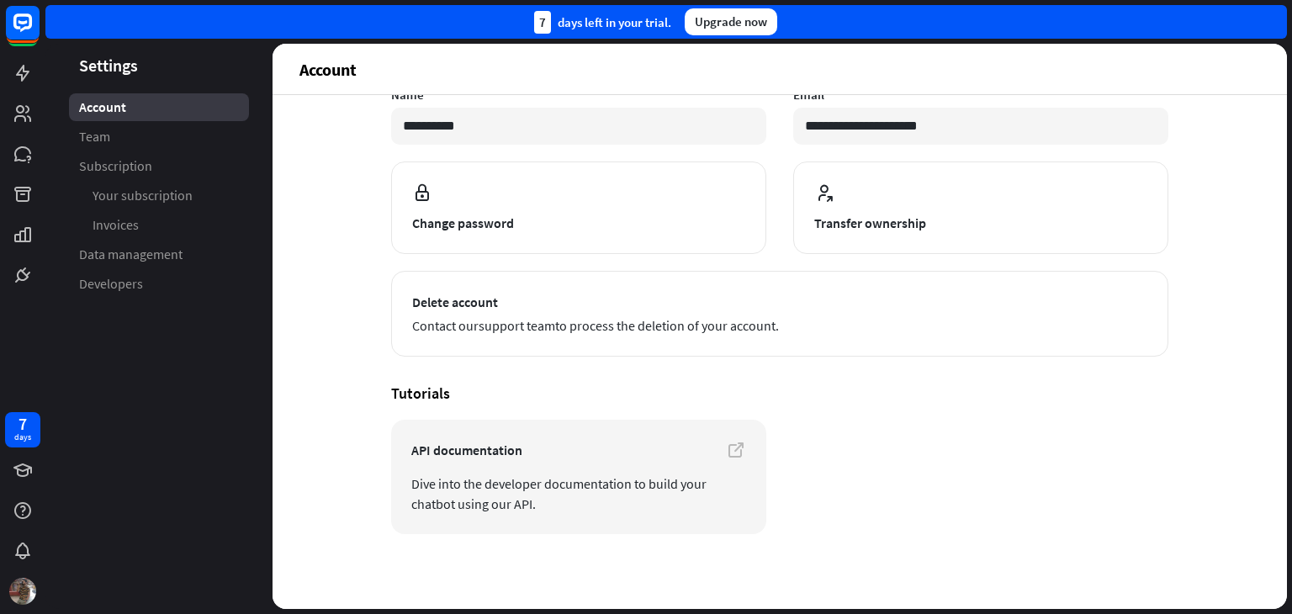
scroll to position [131, 0]
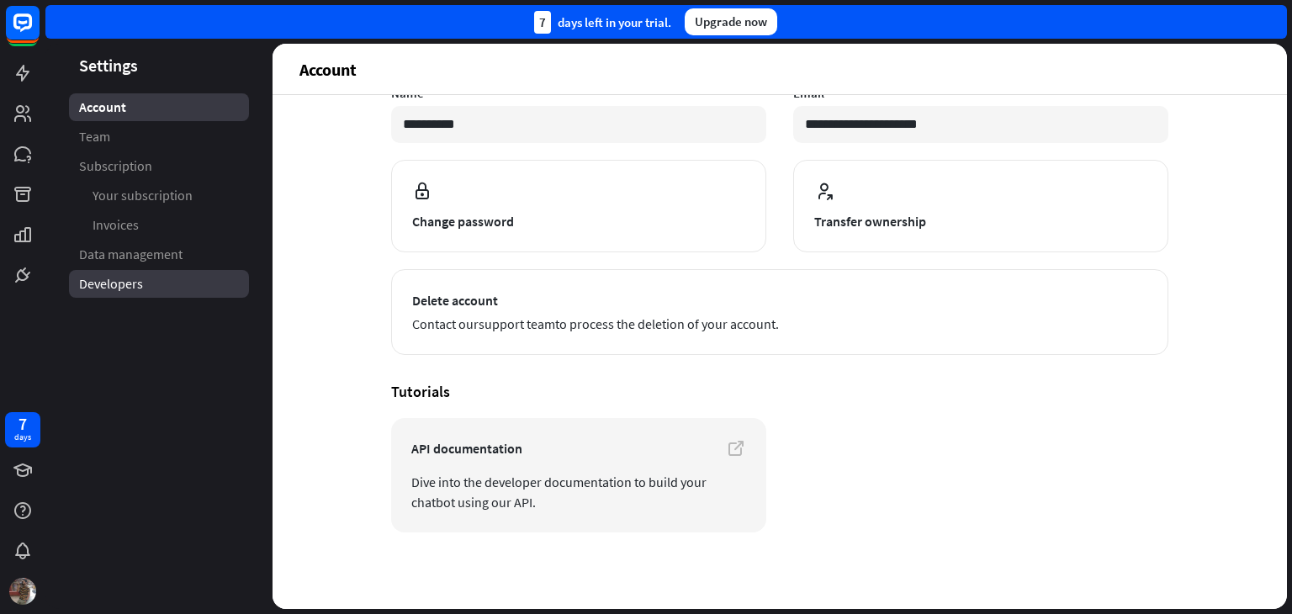
click at [83, 278] on span "Developers" at bounding box center [111, 284] width 64 height 18
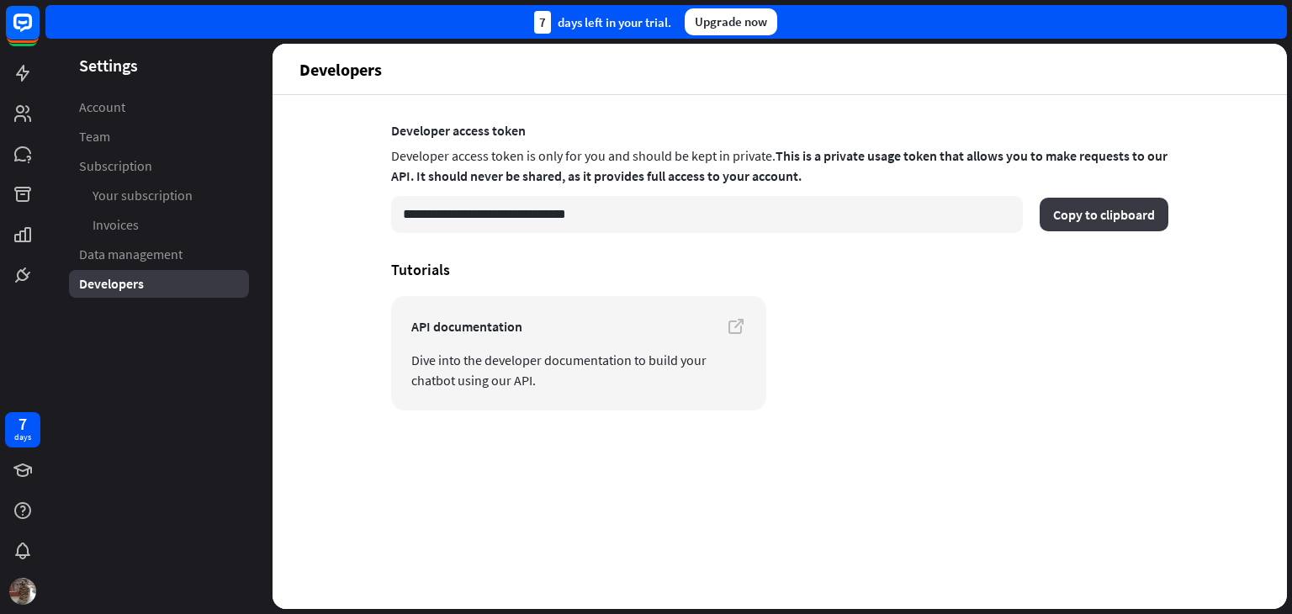
click at [1077, 207] on button "Copy to clipboard" at bounding box center [1103, 215] width 129 height 34
